Goal: Find specific page/section: Find specific page/section

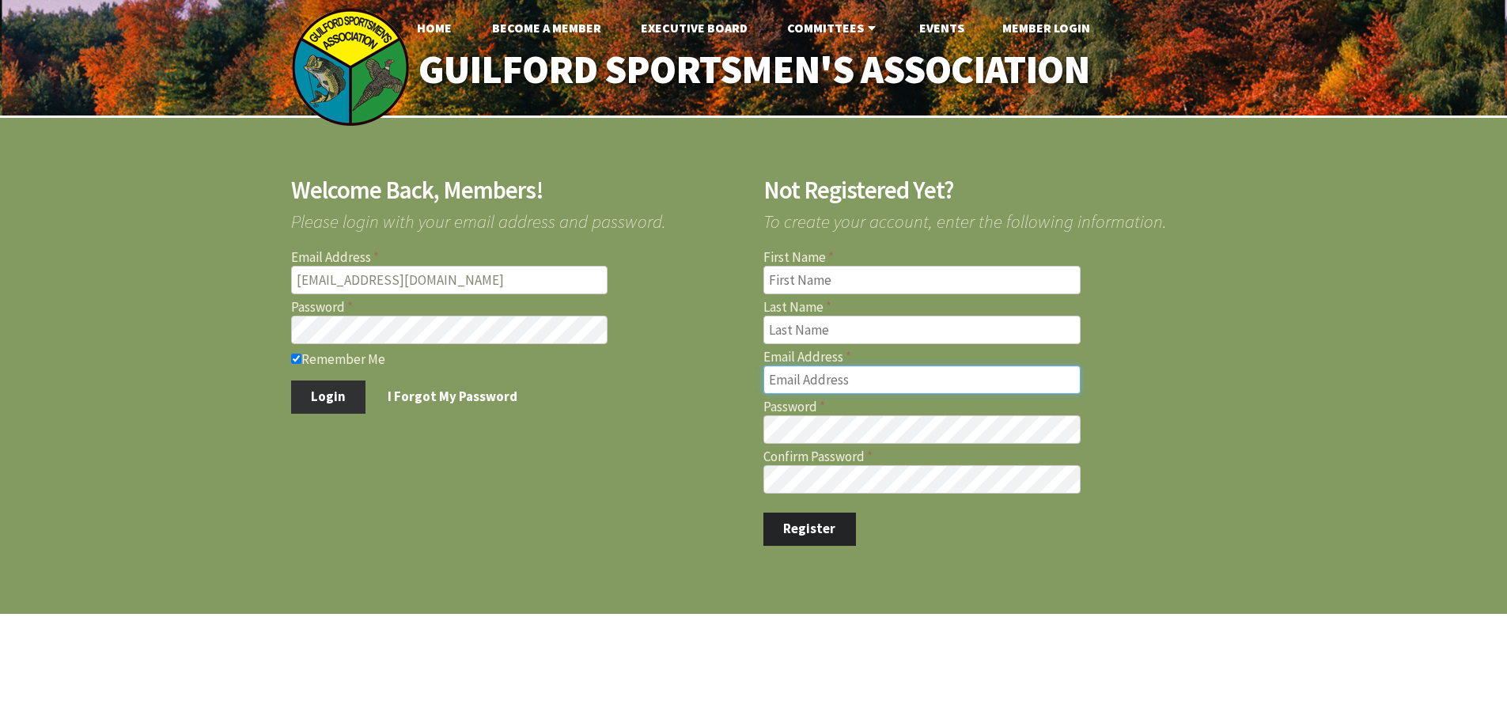
type input "[EMAIL_ADDRESS][DOMAIN_NAME]"
click at [337, 397] on button "Login" at bounding box center [328, 396] width 75 height 33
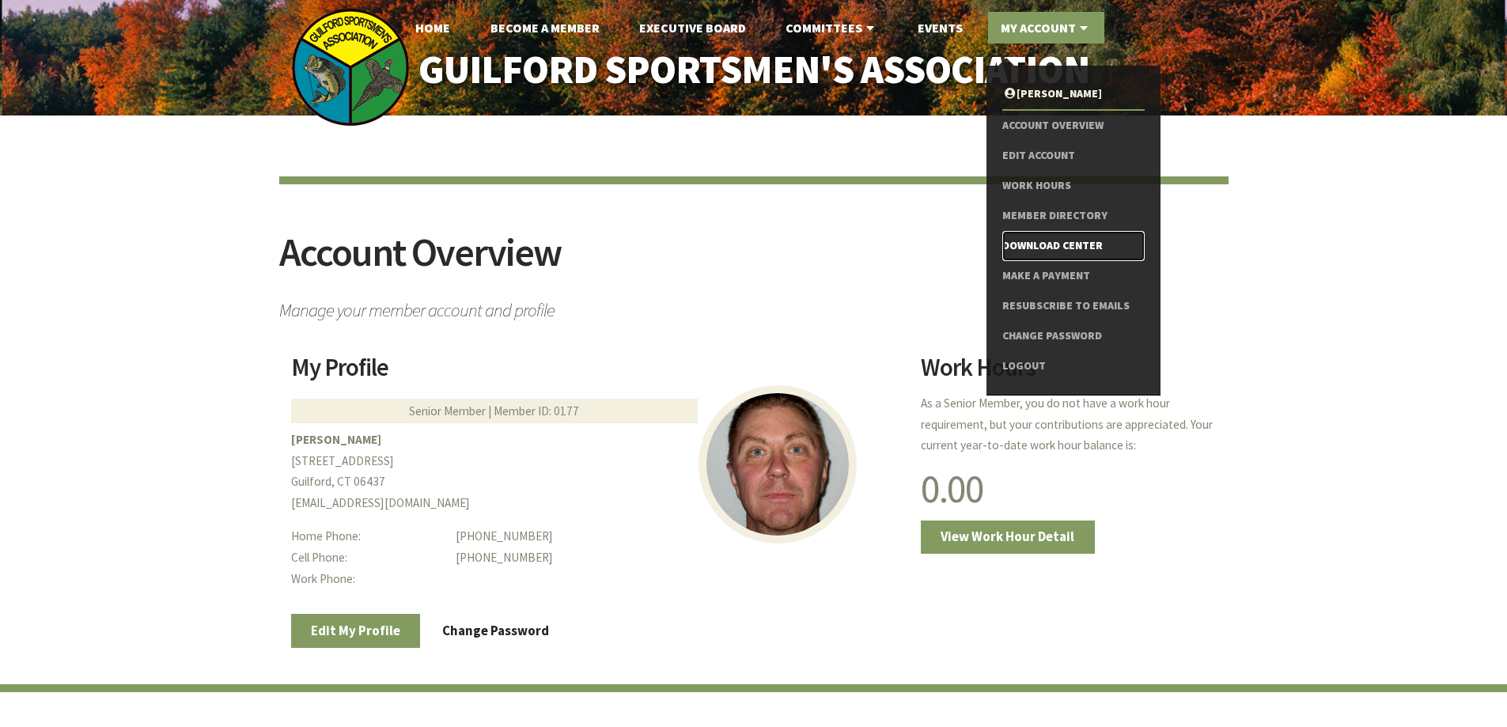
click at [1039, 245] on link "Download Center" at bounding box center [1073, 246] width 142 height 30
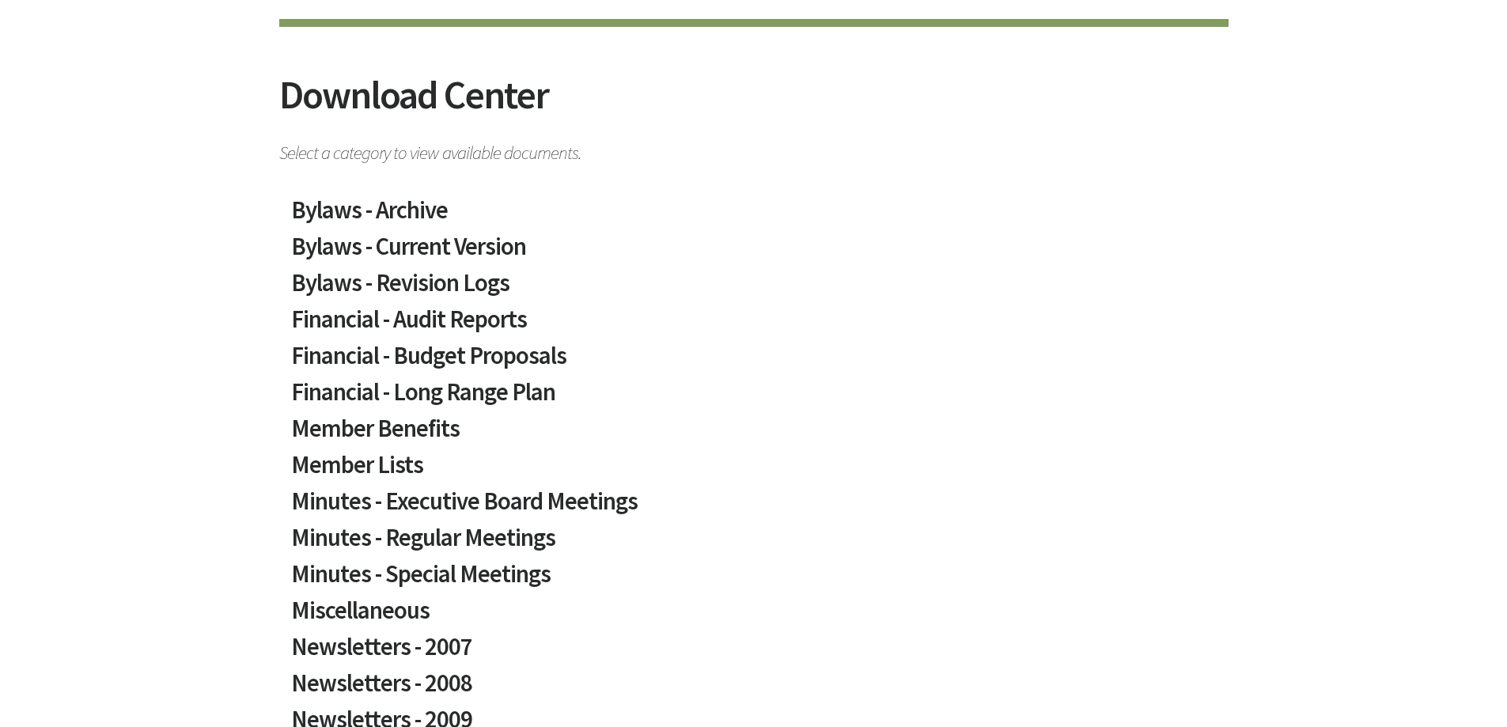
scroll to position [158, 0]
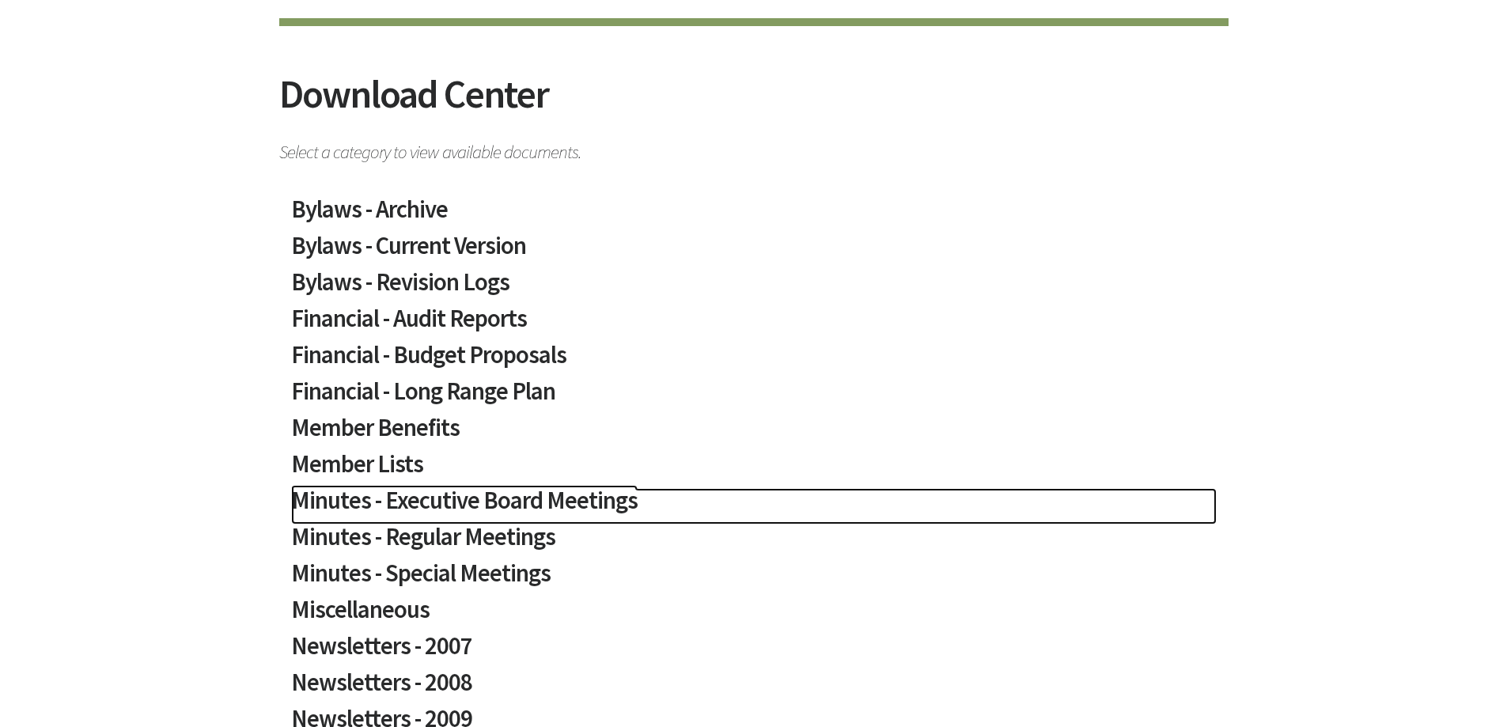
click at [498, 501] on h2 "Minutes - Executive Board Meetings" at bounding box center [753, 506] width 925 height 36
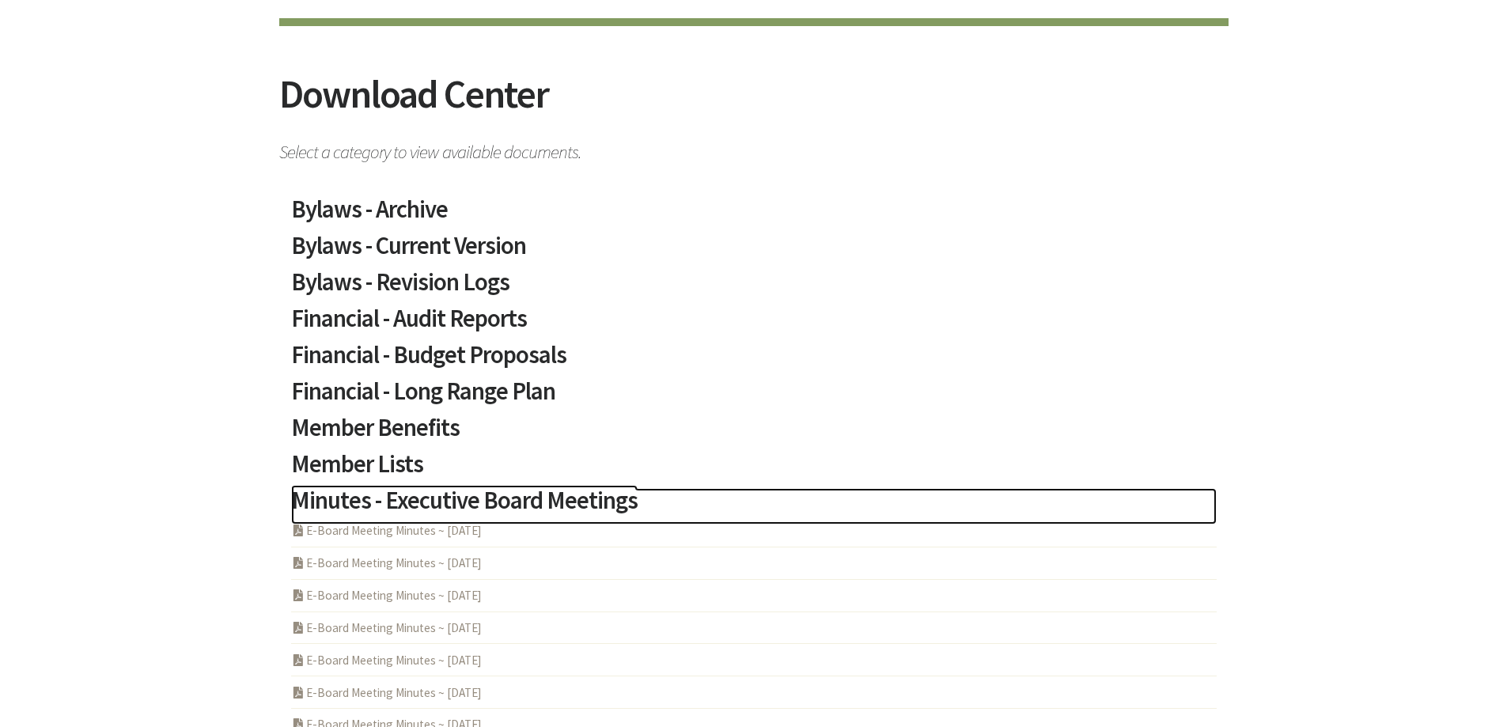
click at [480, 505] on h2 "Minutes - Executive Board Meetings" at bounding box center [753, 506] width 925 height 36
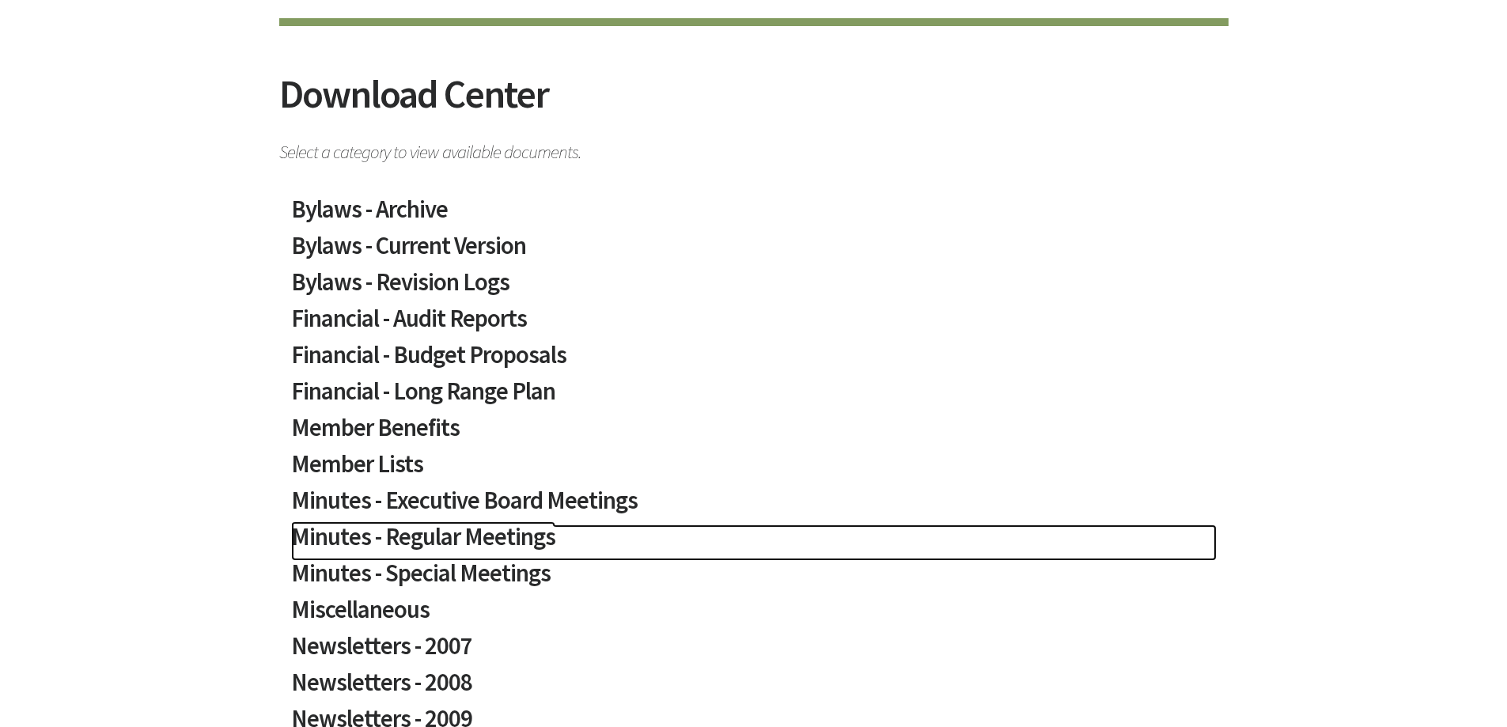
click at [494, 536] on h2 "Minutes - Regular Meetings" at bounding box center [753, 542] width 925 height 36
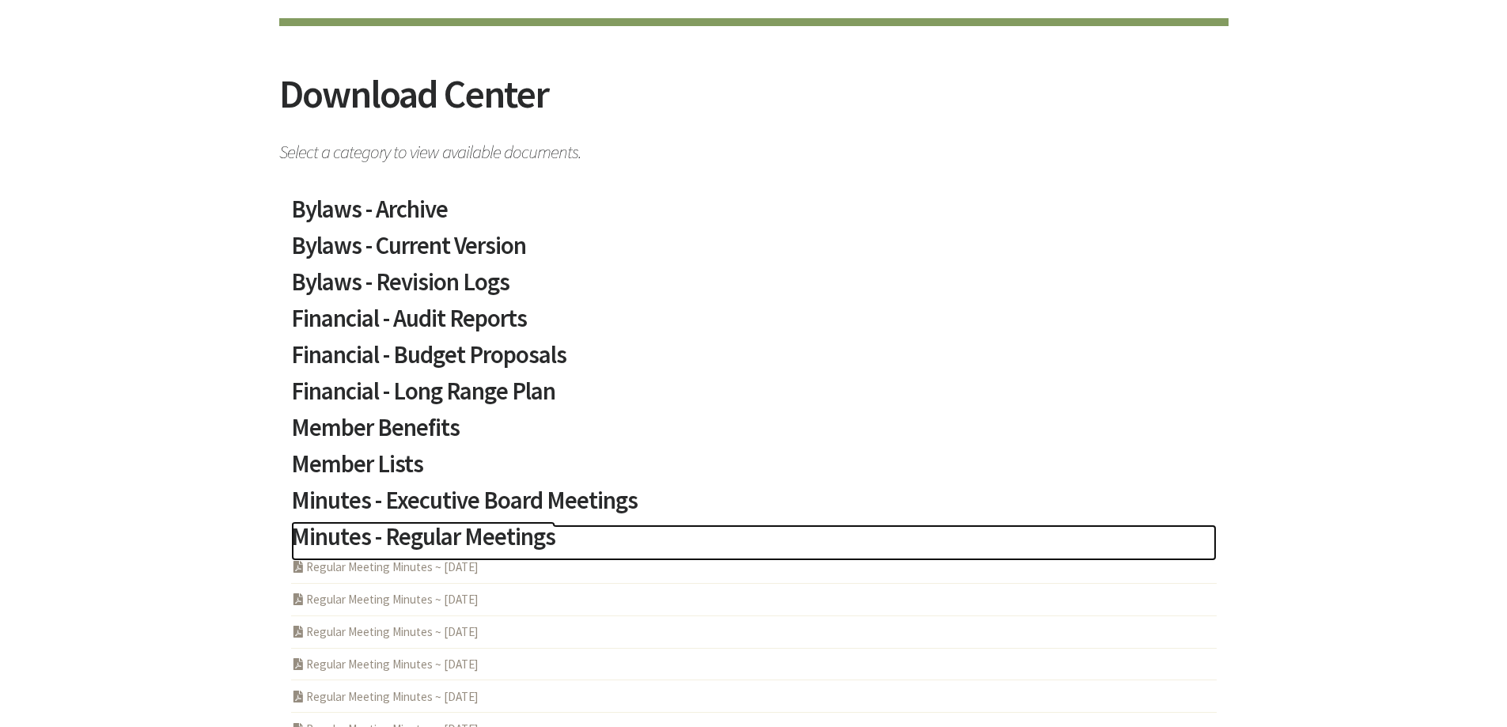
click at [494, 536] on h2 "Minutes - Regular Meetings" at bounding box center [753, 542] width 925 height 36
